Goal: Task Accomplishment & Management: Manage account settings

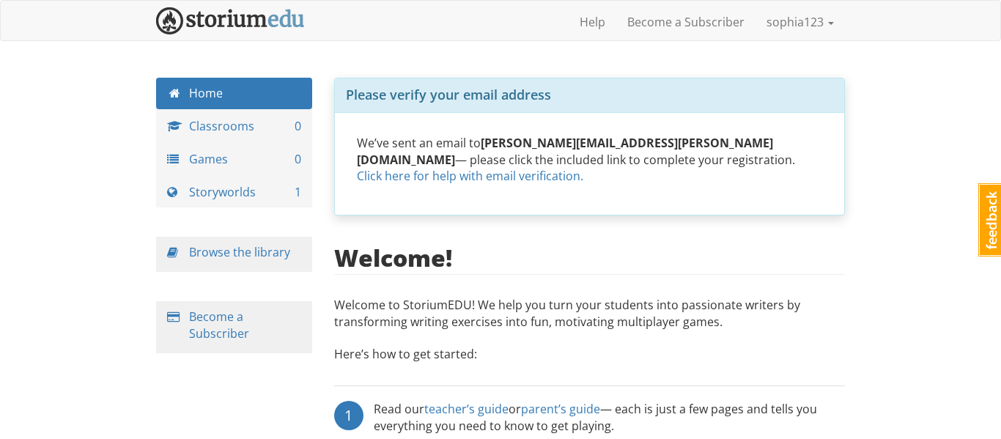
scroll to position [2, 0]
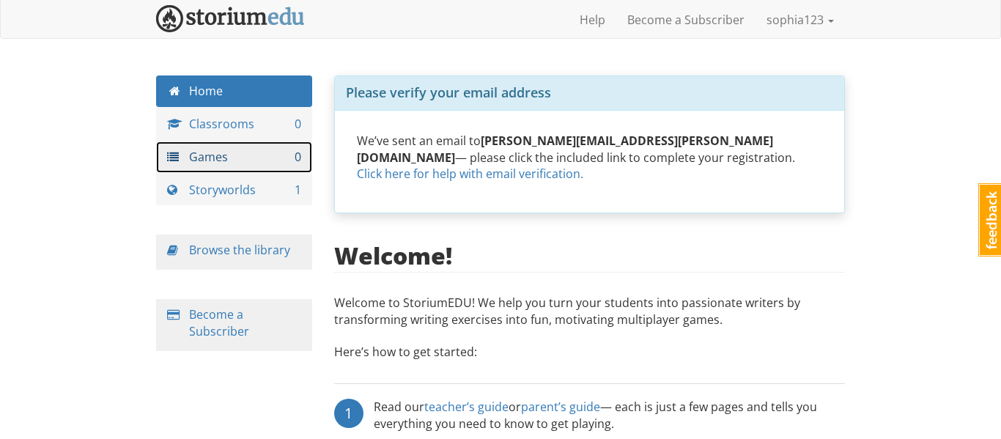
click at [228, 160] on link "Games 0" at bounding box center [234, 156] width 156 height 31
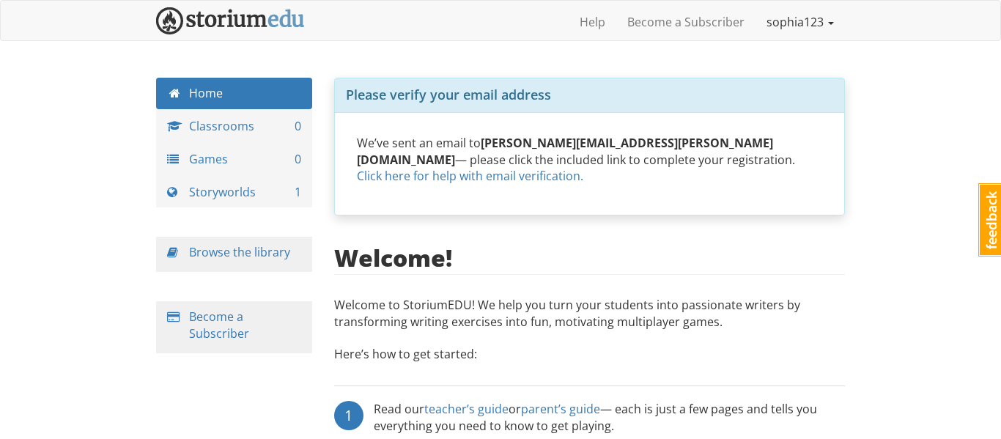
click at [802, 17] on link "sophia123" at bounding box center [799, 22] width 89 height 37
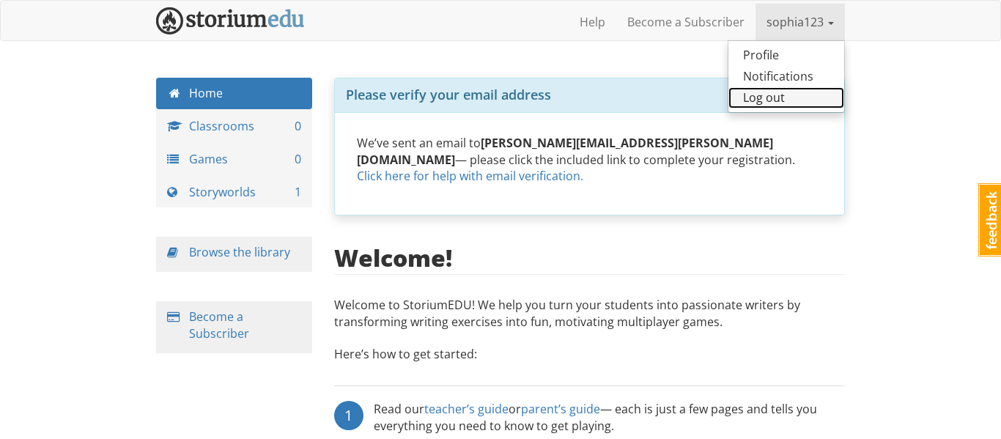
click at [793, 96] on link "Log out" at bounding box center [786, 97] width 116 height 21
